Goal: Find specific page/section

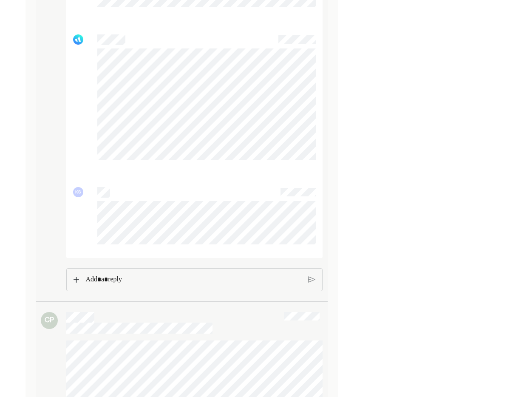
scroll to position [3215, 0]
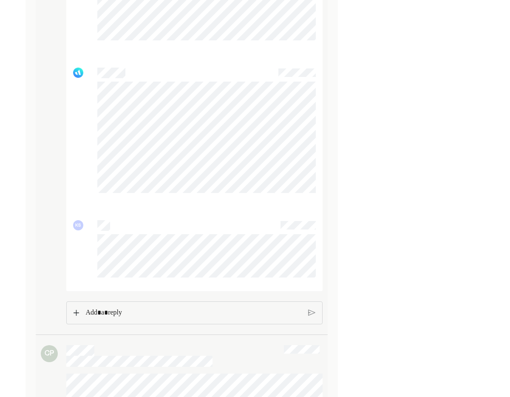
scroll to position [3180, 0]
click at [120, 305] on p "Rich Text Editor. Editing area: main" at bounding box center [193, 306] width 217 height 11
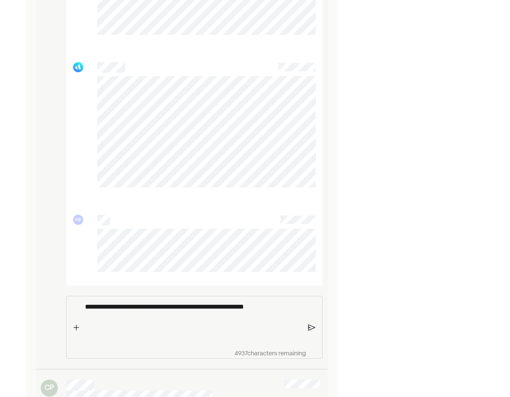
click at [313, 326] on img at bounding box center [311, 327] width 7 height 8
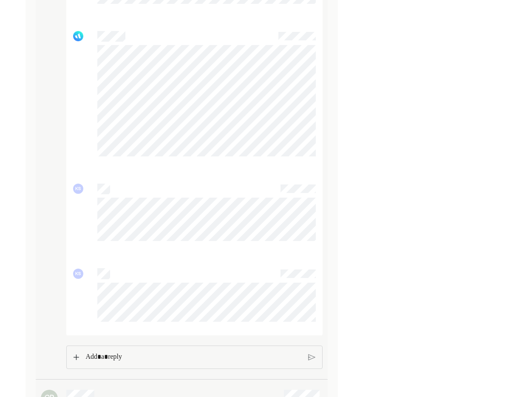
scroll to position [3212, 0]
